Goal: Information Seeking & Learning: Learn about a topic

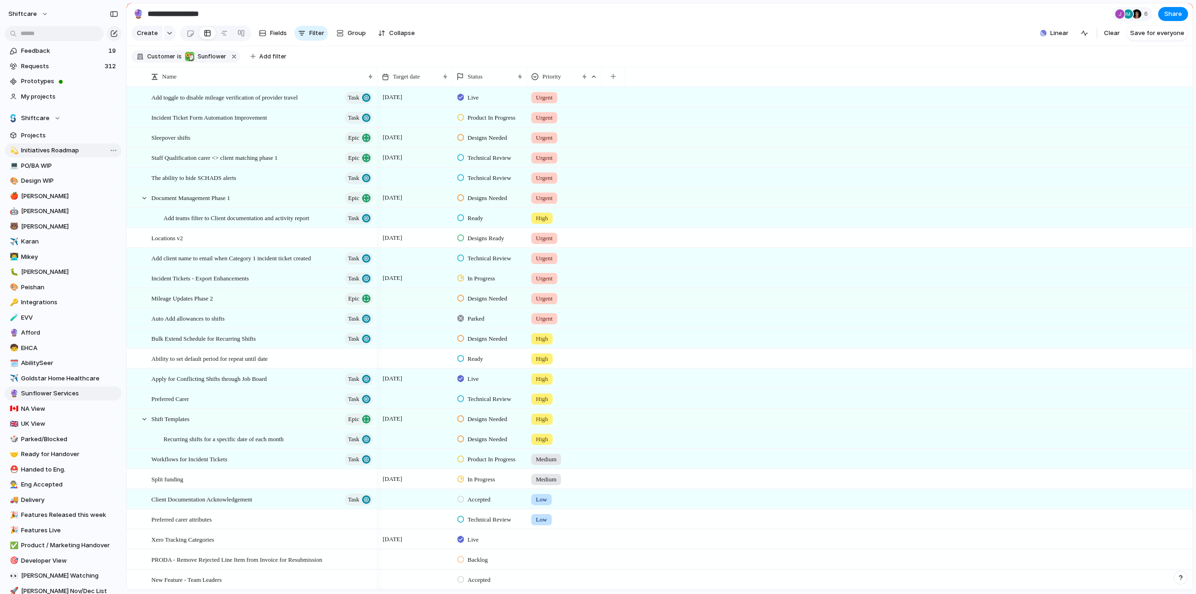
click at [36, 149] on span "Initiatives Roadmap" at bounding box center [69, 150] width 97 height 9
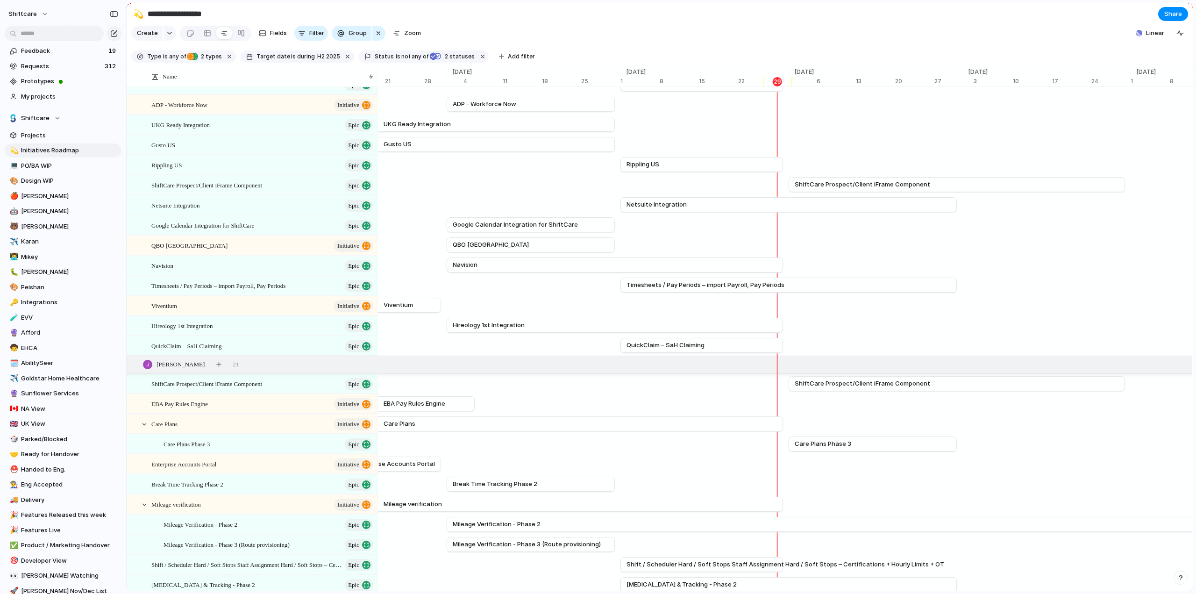
scroll to position [47, 0]
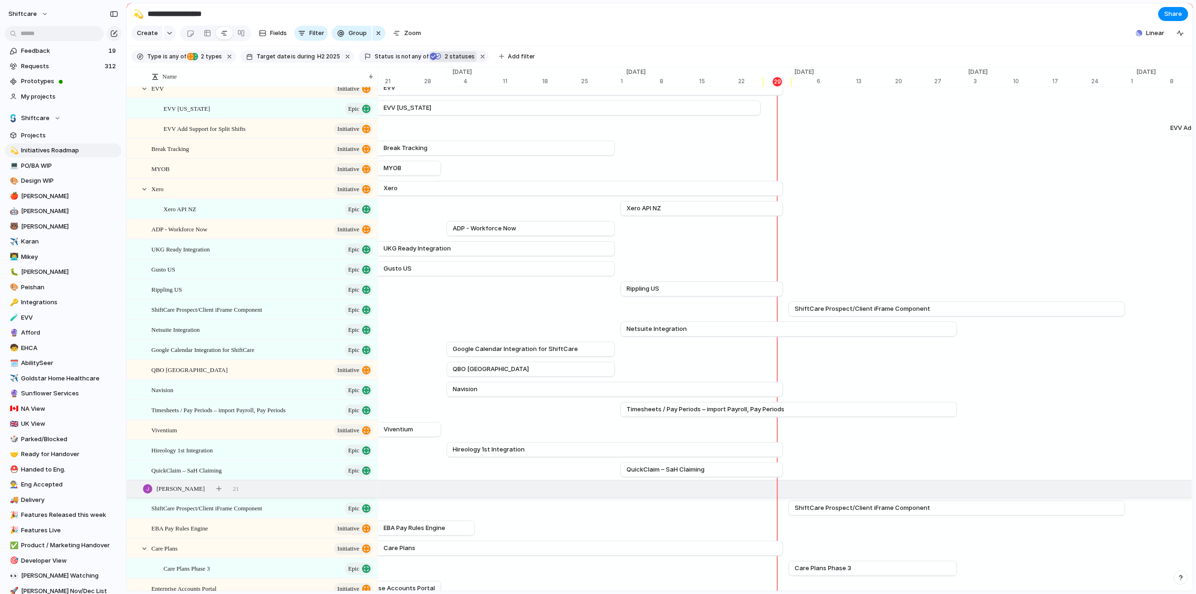
click at [429, 57] on div "Live" at bounding box center [433, 56] width 8 height 13
click at [546, 28] on div "Backlog Accepted Product In Progress Designs Needed Design In Progress Designs …" at bounding box center [598, 297] width 1196 height 594
click at [29, 209] on span "[PERSON_NAME]" at bounding box center [69, 210] width 97 height 9
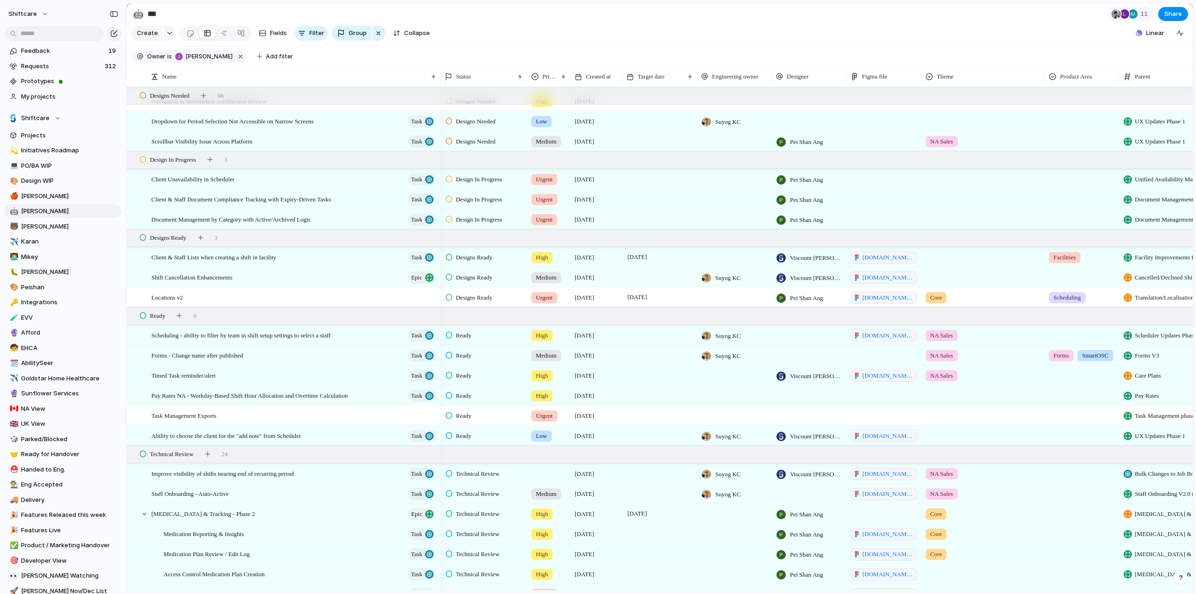
click at [639, 284] on div at bounding box center [659, 276] width 75 height 19
click at [649, 283] on div at bounding box center [659, 276] width 75 height 19
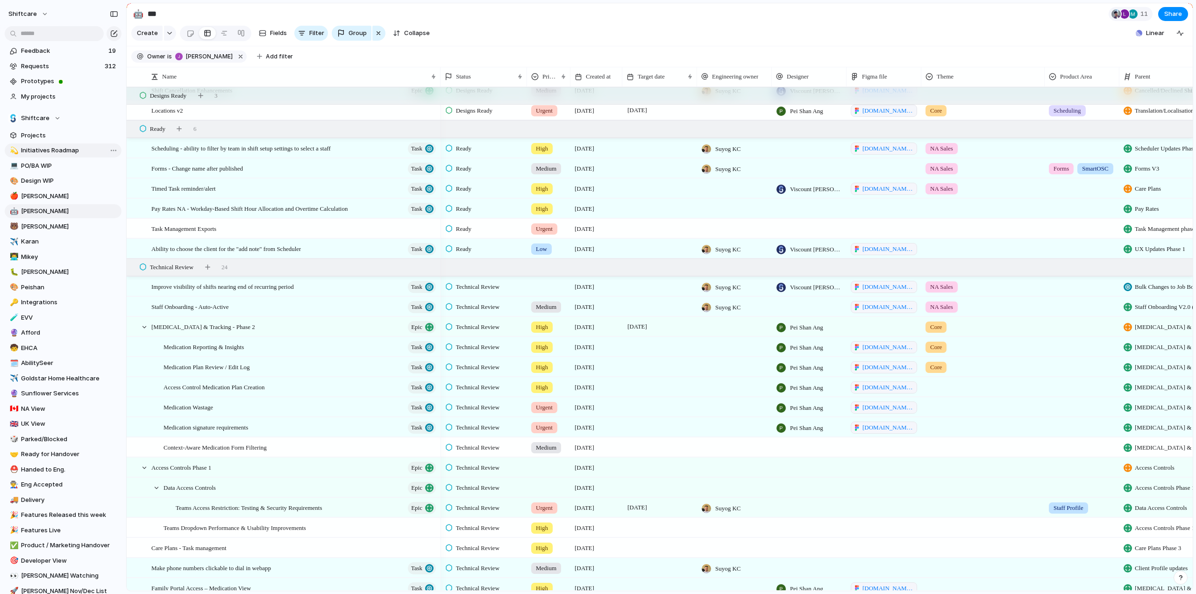
click at [42, 153] on span "Initiatives Roadmap" at bounding box center [69, 150] width 97 height 9
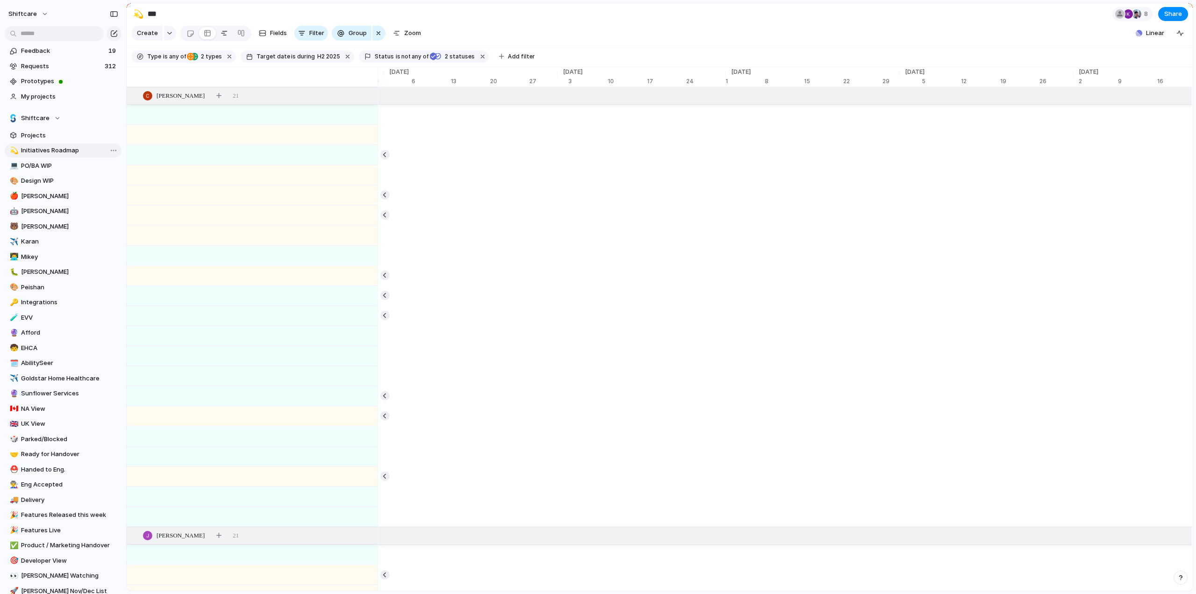
type input "**********"
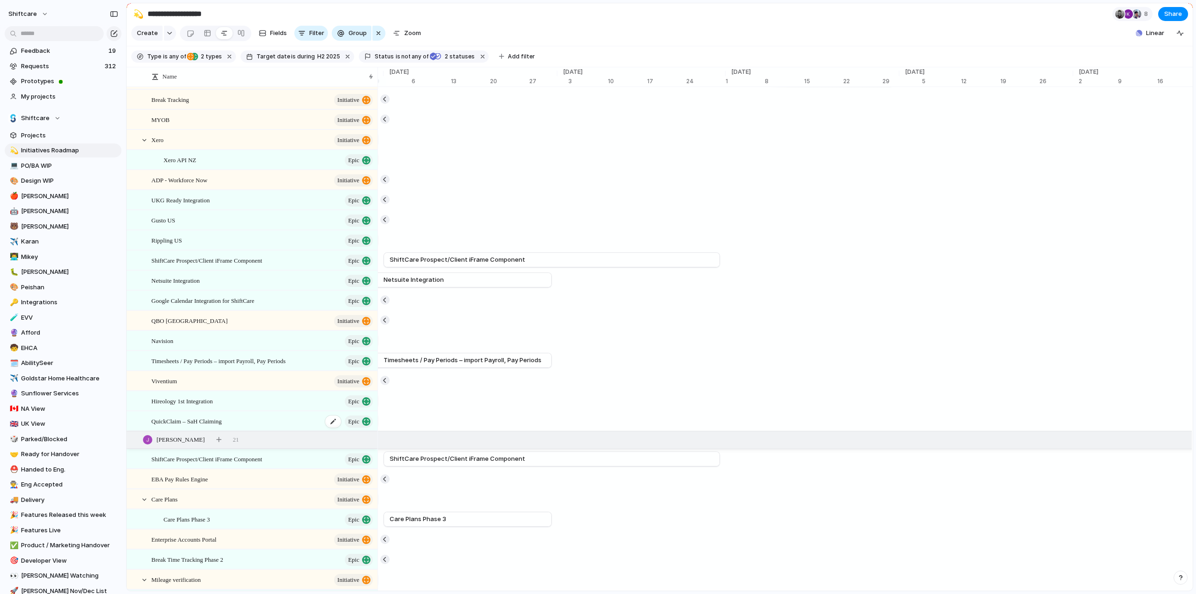
scroll to position [47, 0]
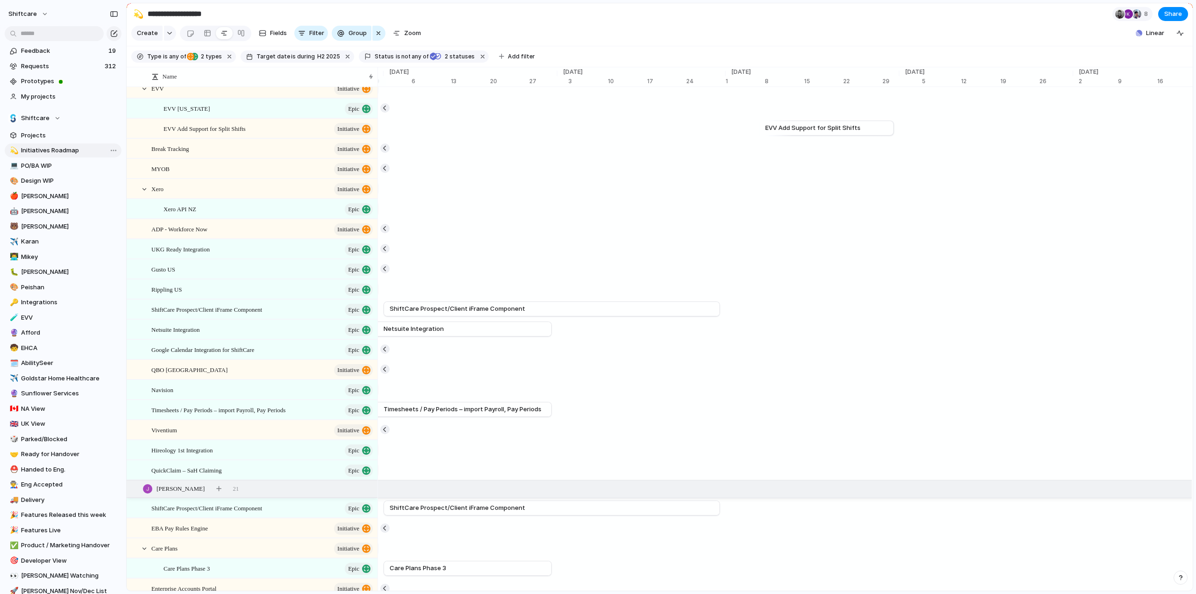
click at [46, 152] on span "Initiatives Roadmap" at bounding box center [69, 150] width 97 height 9
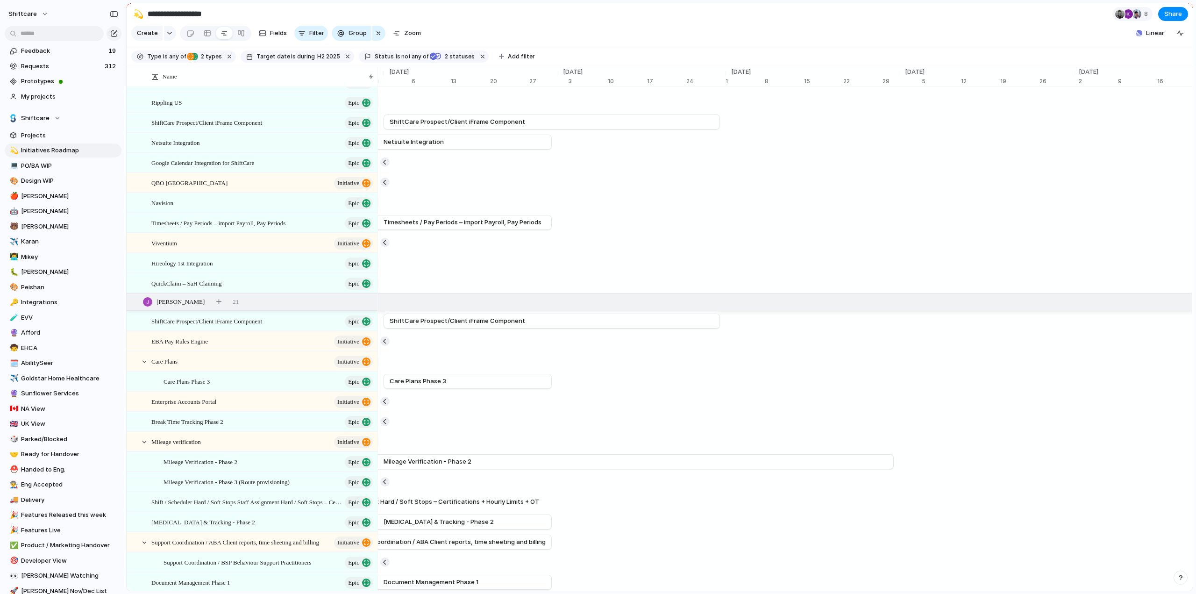
scroll to position [0, 0]
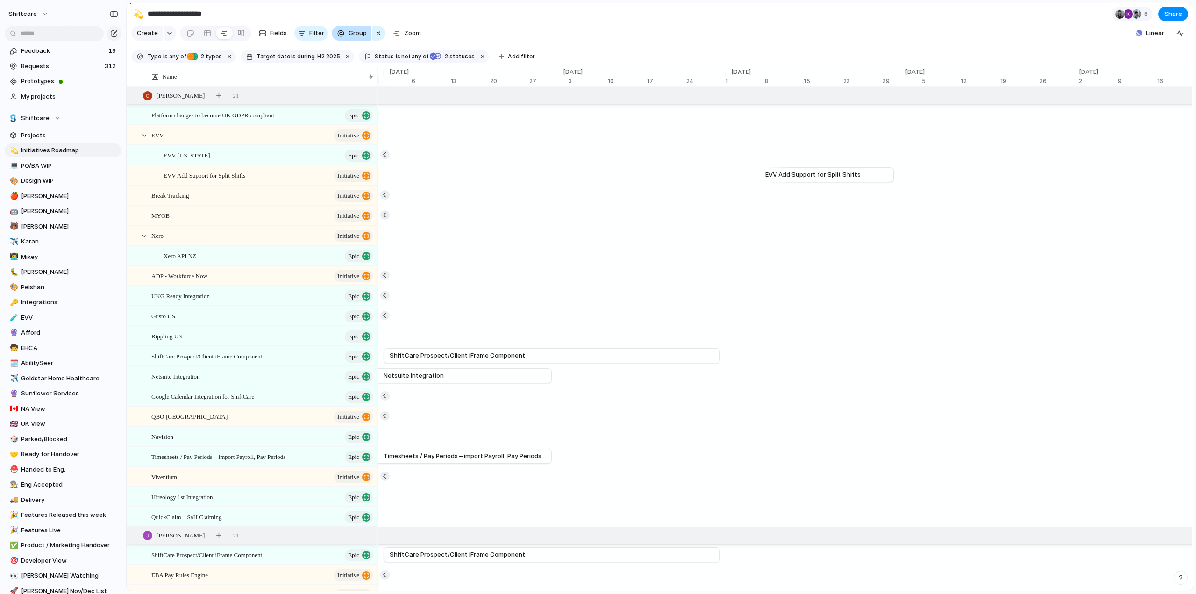
click at [360, 36] on span "Group" at bounding box center [358, 32] width 18 height 9
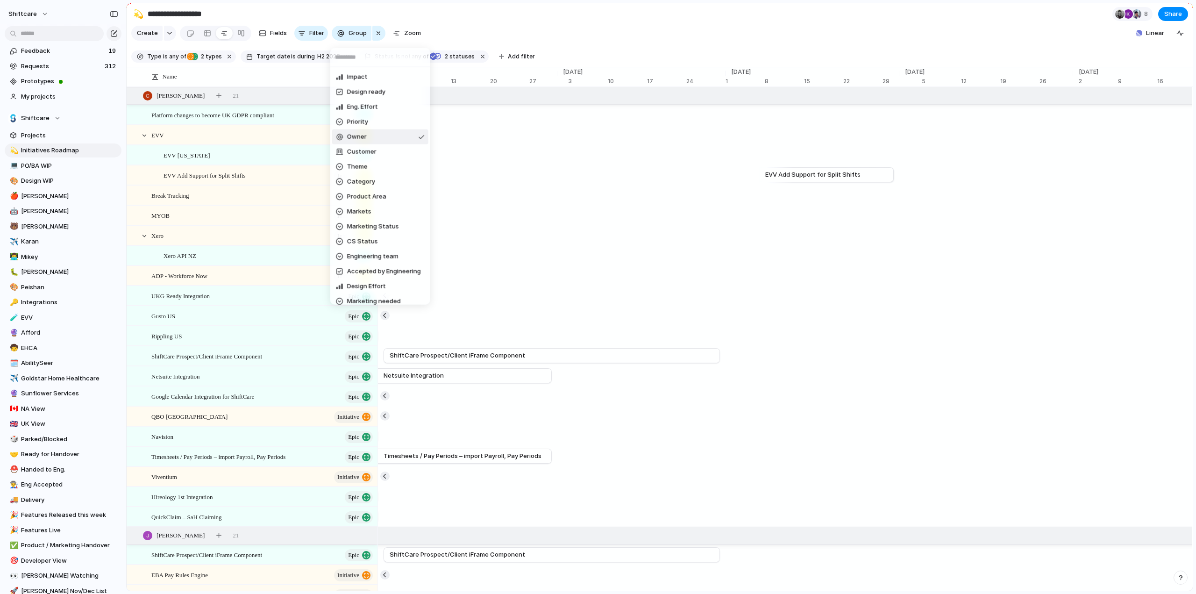
click at [41, 152] on div "Impact Design ready Eng. Effort Priority Owner Customer Theme Category Product …" at bounding box center [598, 297] width 1196 height 594
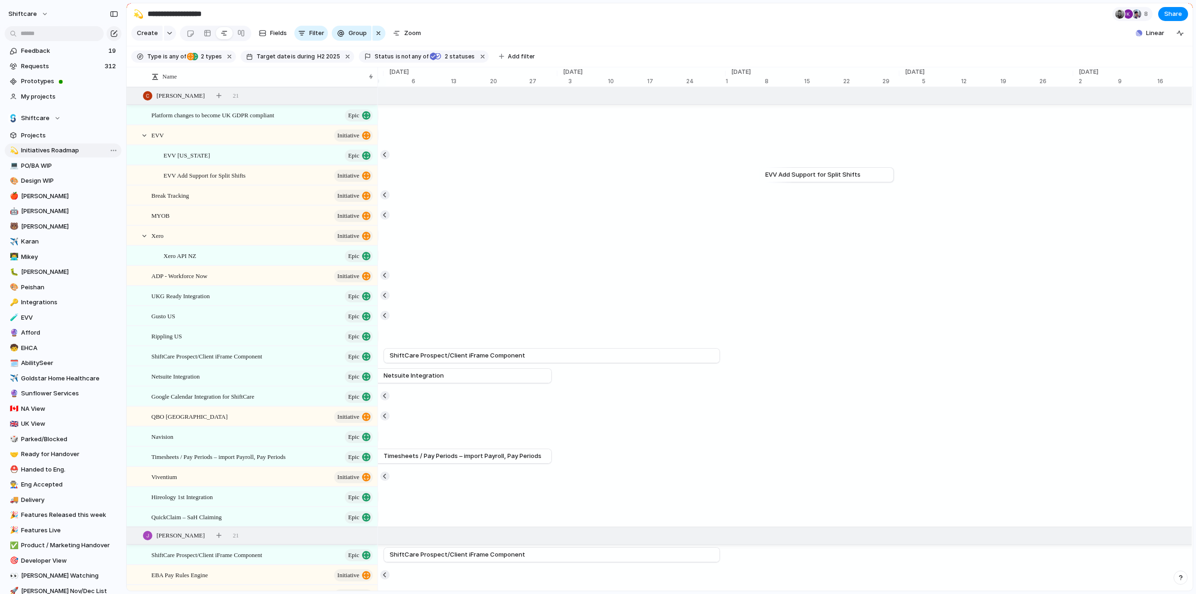
click at [41, 151] on span "Initiatives Roadmap" at bounding box center [69, 150] width 97 height 9
